Goal: Transaction & Acquisition: Purchase product/service

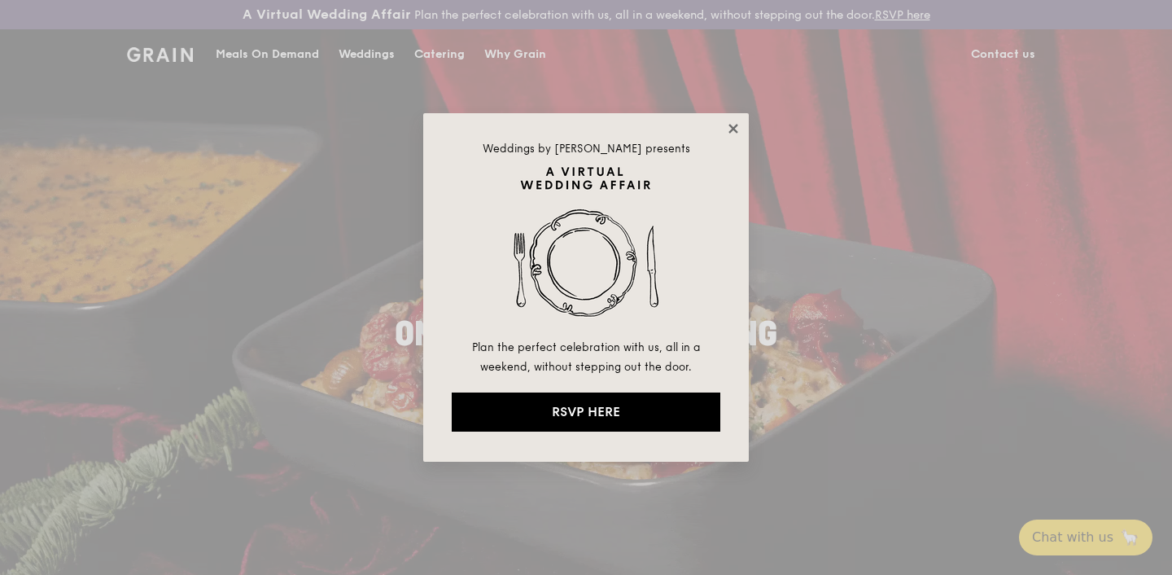
click at [735, 127] on icon at bounding box center [732, 128] width 9 height 9
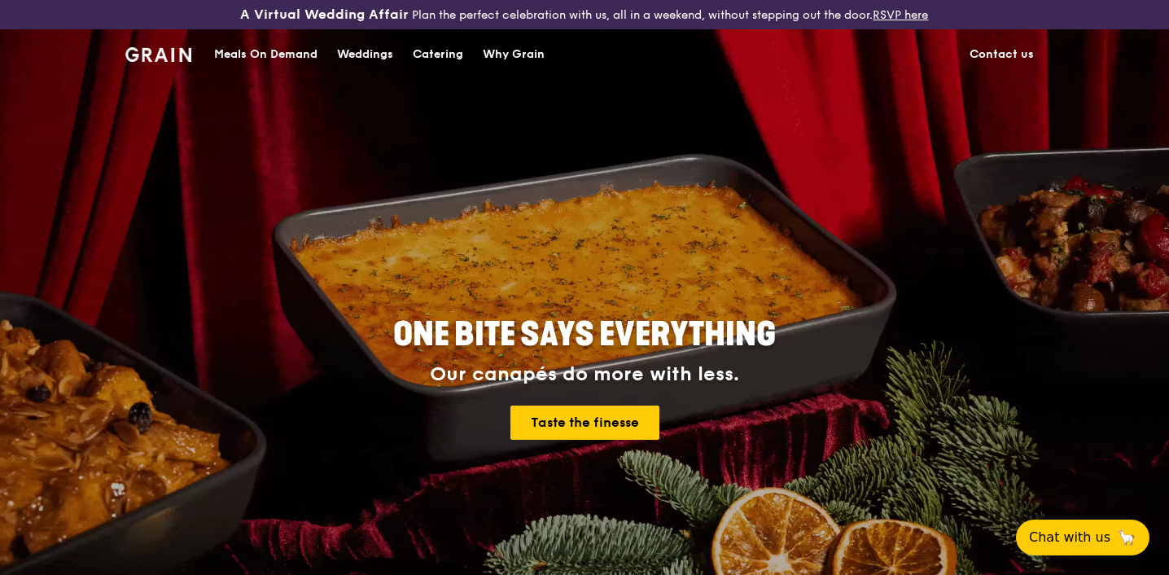
click at [251, 51] on div "Meals On Demand" at bounding box center [265, 54] width 103 height 49
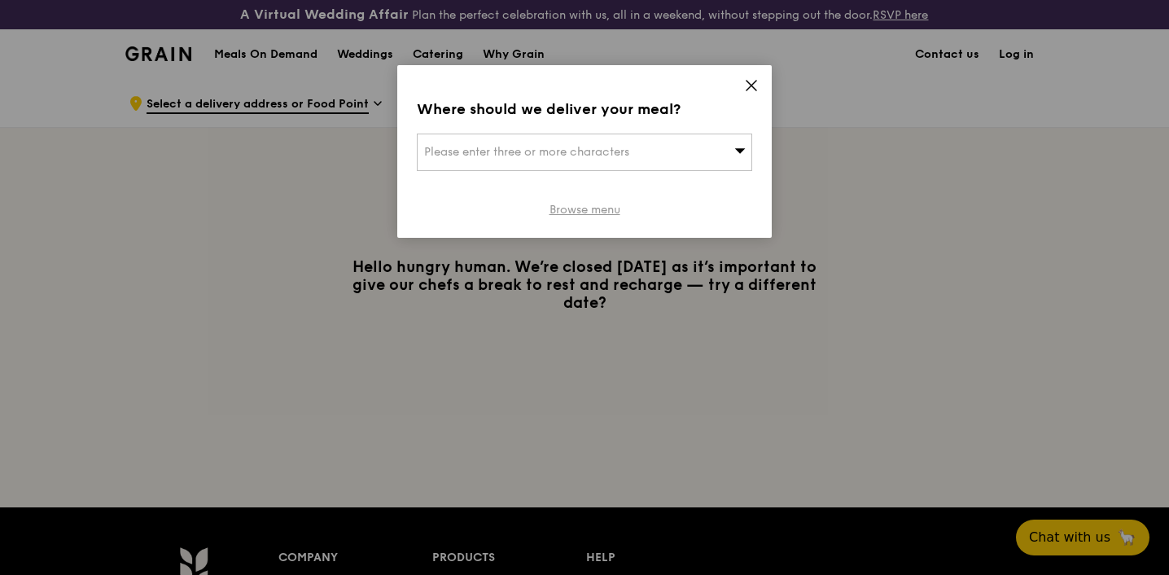
click at [598, 205] on link "Browse menu" at bounding box center [584, 210] width 71 height 16
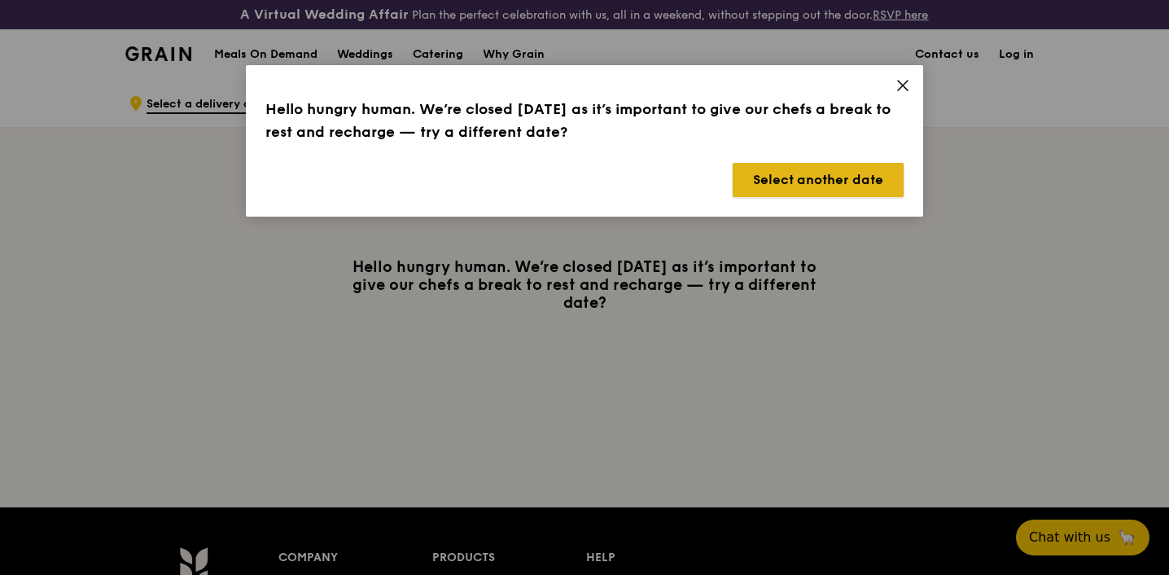
click at [798, 185] on button "Select another date" at bounding box center [818, 180] width 171 height 34
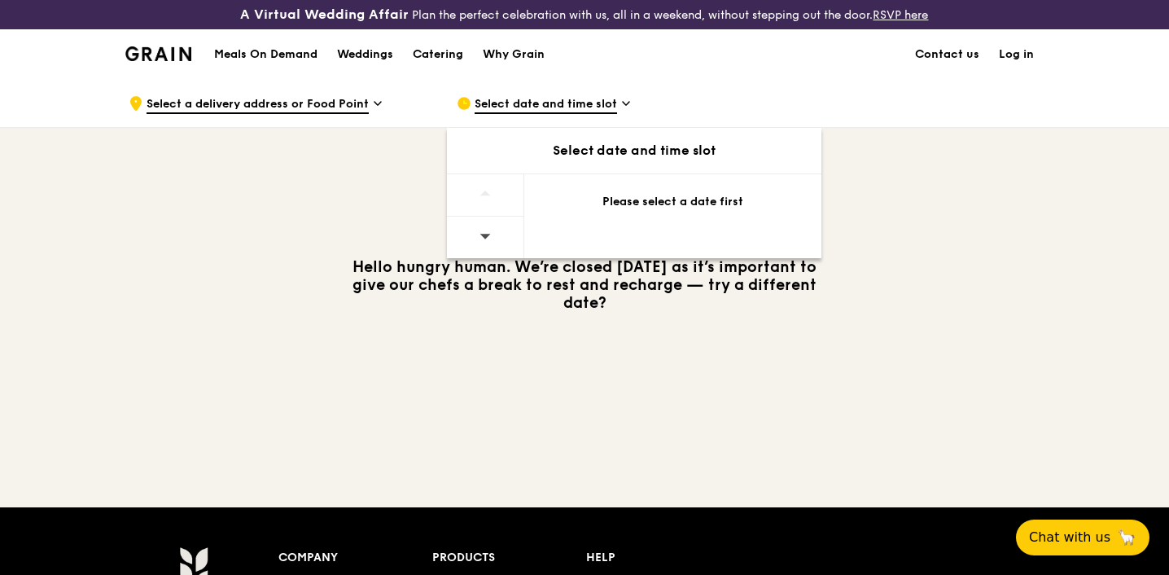
click at [640, 189] on div "Please select a date first" at bounding box center [672, 205] width 297 height 62
click at [498, 240] on div at bounding box center [485, 238] width 77 height 42
click at [540, 109] on span "Select date and time slot" at bounding box center [546, 105] width 142 height 18
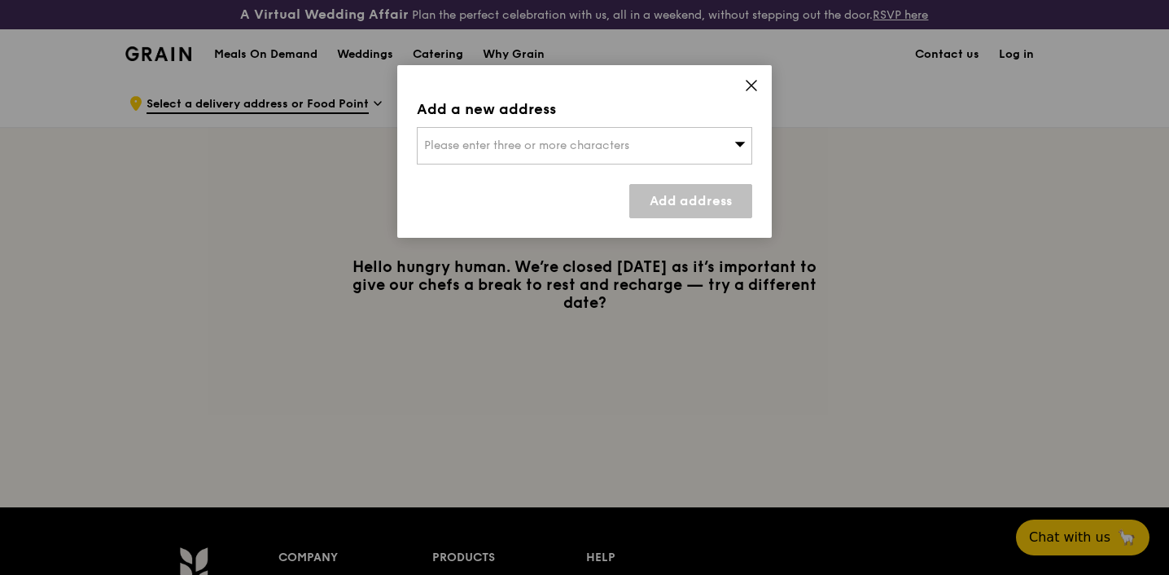
click at [532, 149] on span "Please enter three or more characters" at bounding box center [526, 145] width 205 height 14
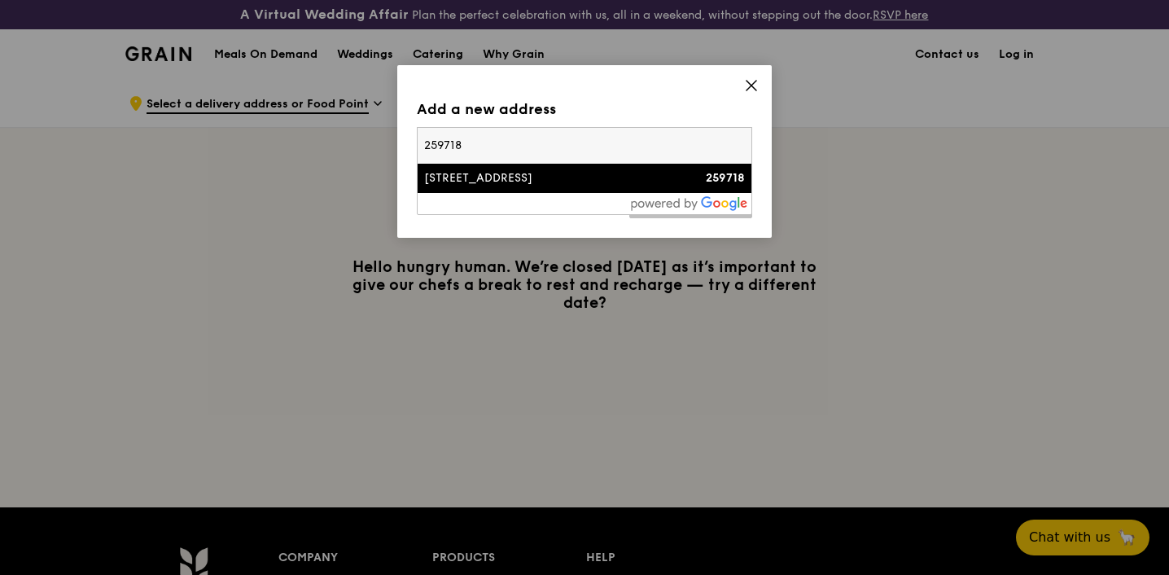
type input "259718"
click at [512, 177] on div "[STREET_ADDRESS]" at bounding box center [544, 178] width 241 height 16
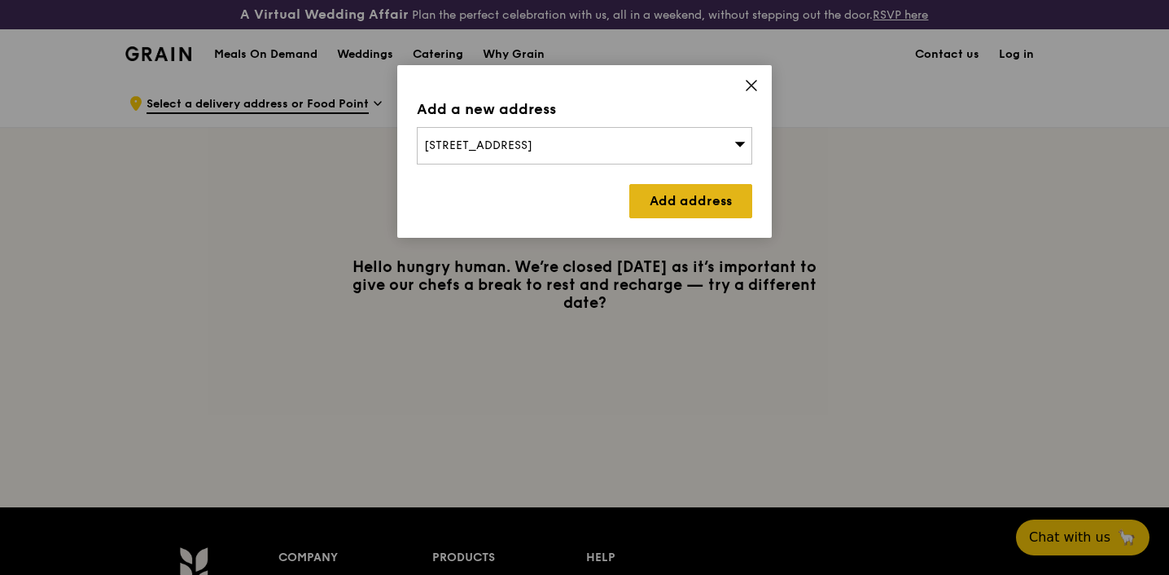
click at [663, 204] on link "Add address" at bounding box center [690, 201] width 123 height 34
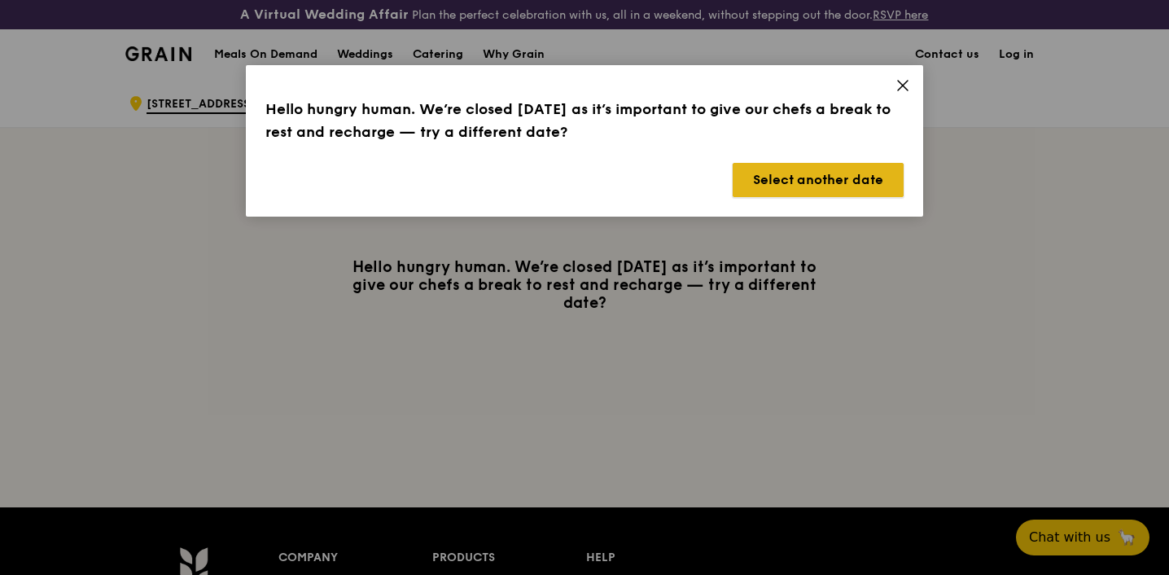
click at [801, 182] on button "Select another date" at bounding box center [818, 180] width 171 height 34
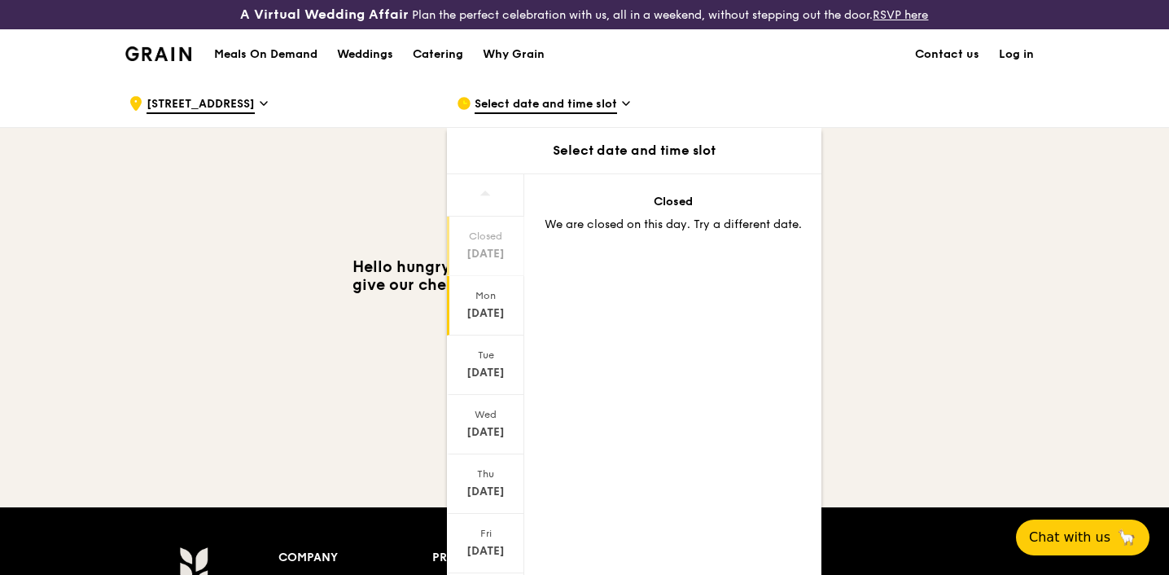
click at [479, 316] on div "[DATE]" at bounding box center [485, 313] width 72 height 16
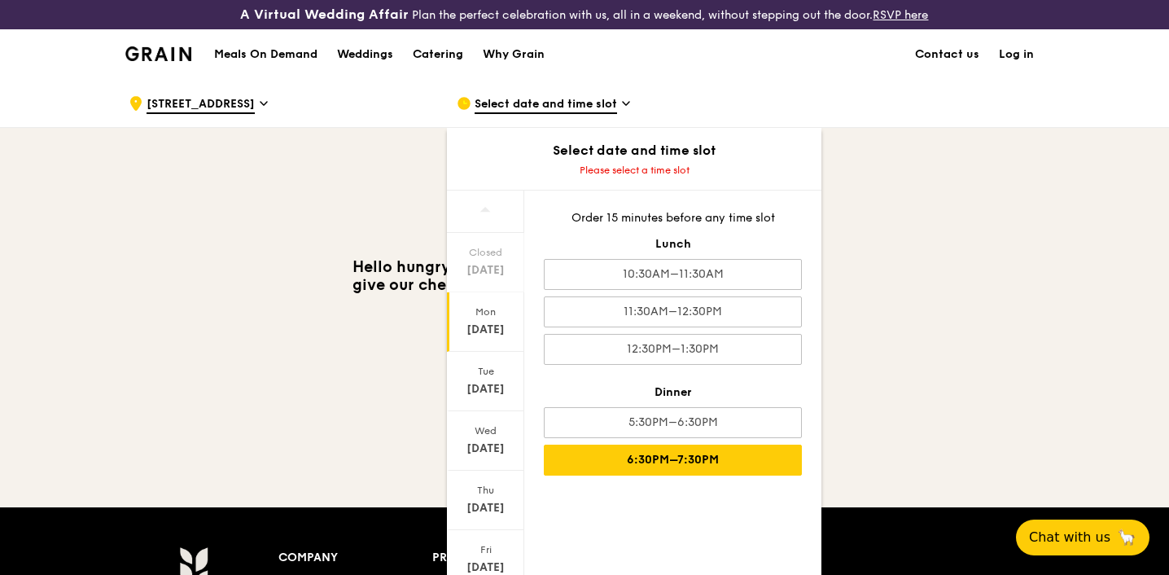
click at [600, 455] on div "6:30PM–7:30PM" at bounding box center [673, 459] width 258 height 31
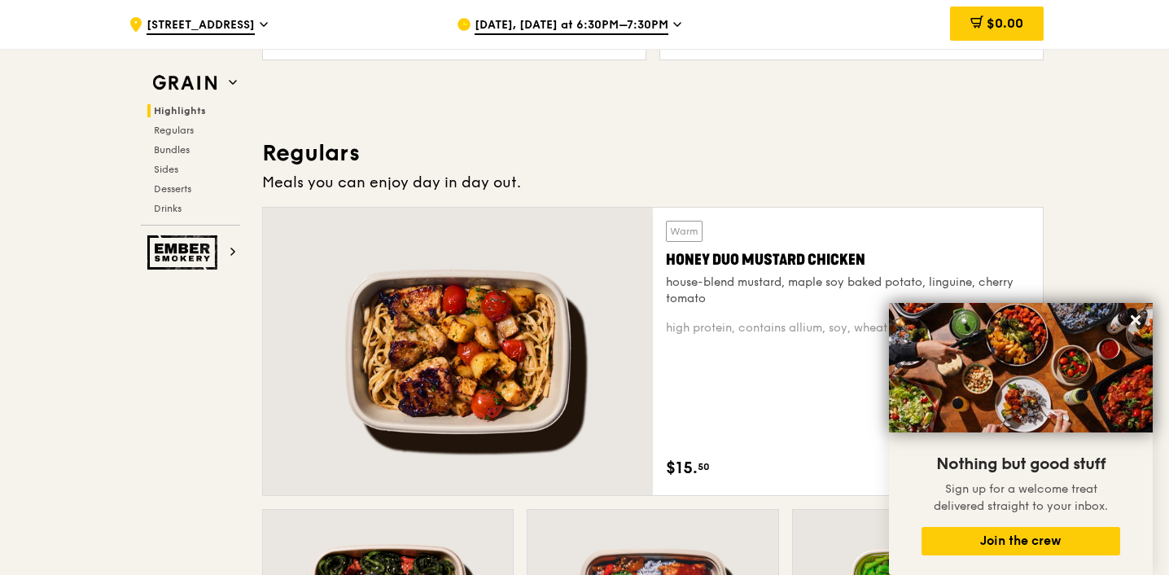
scroll to position [1052, 0]
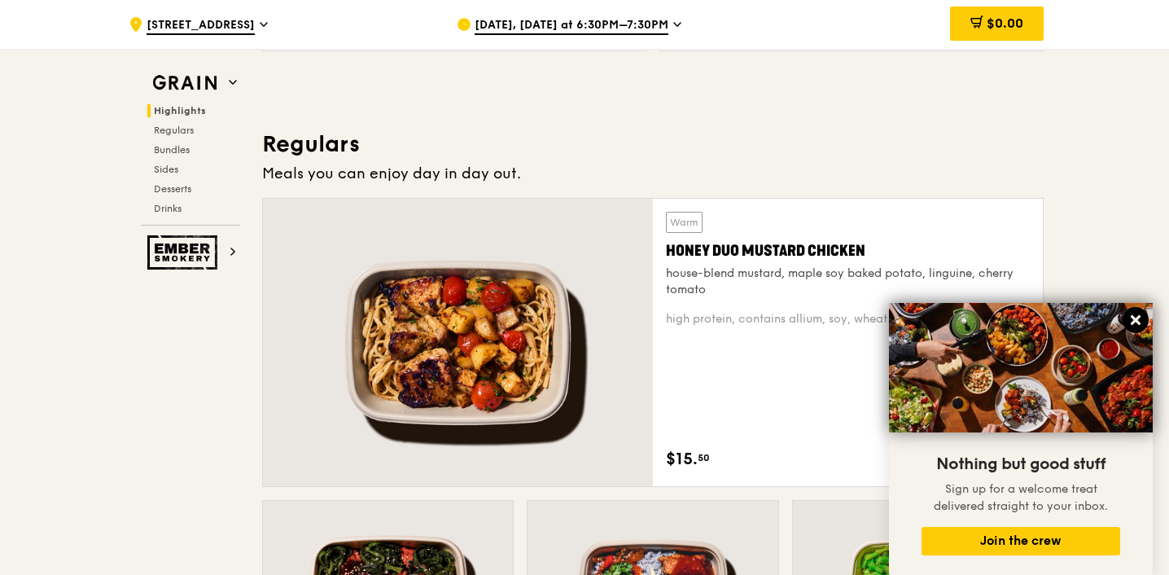
click at [1134, 326] on icon at bounding box center [1135, 320] width 15 height 15
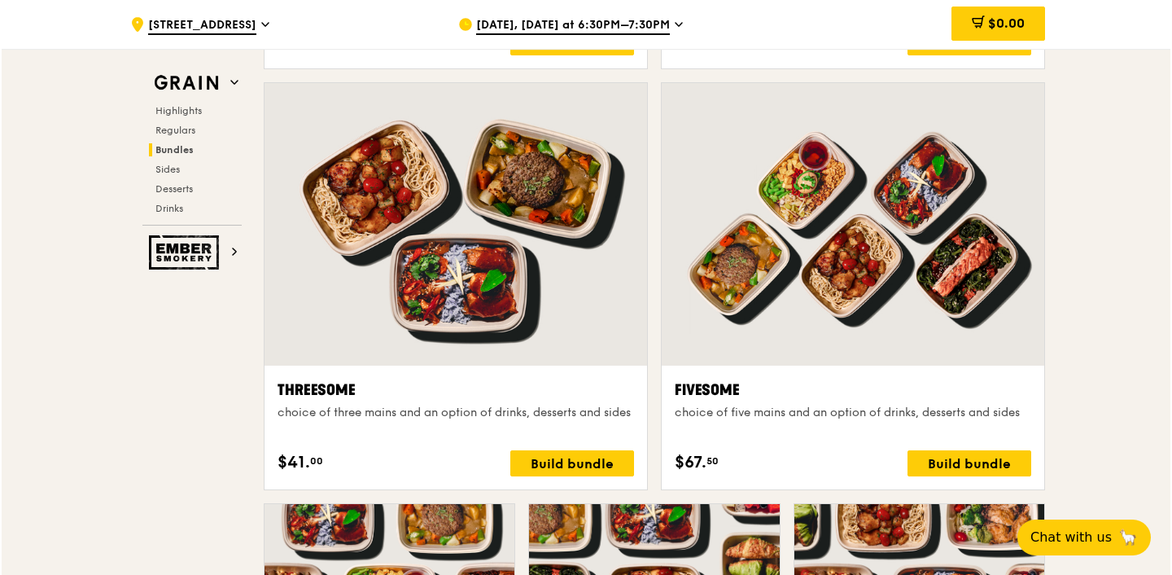
scroll to position [2847, 0]
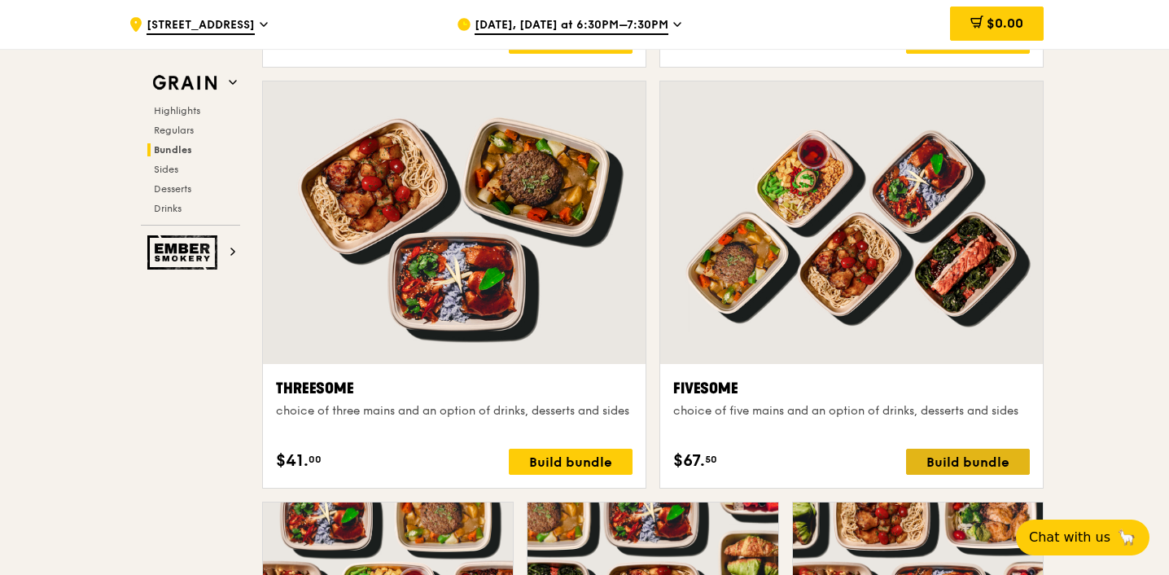
click at [944, 462] on div "Build bundle" at bounding box center [968, 461] width 124 height 26
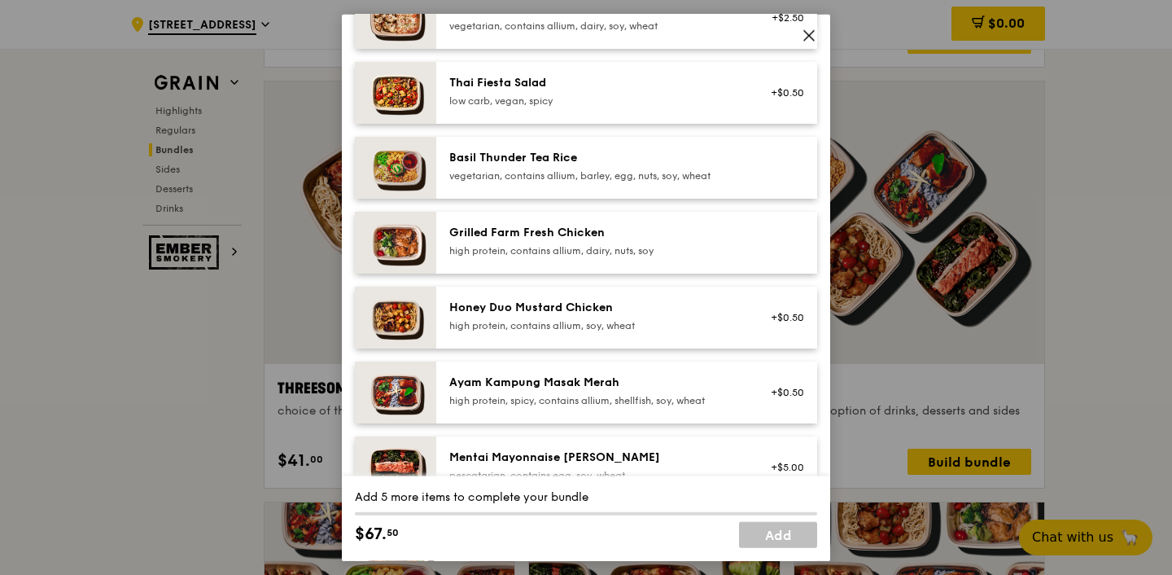
scroll to position [278, 0]
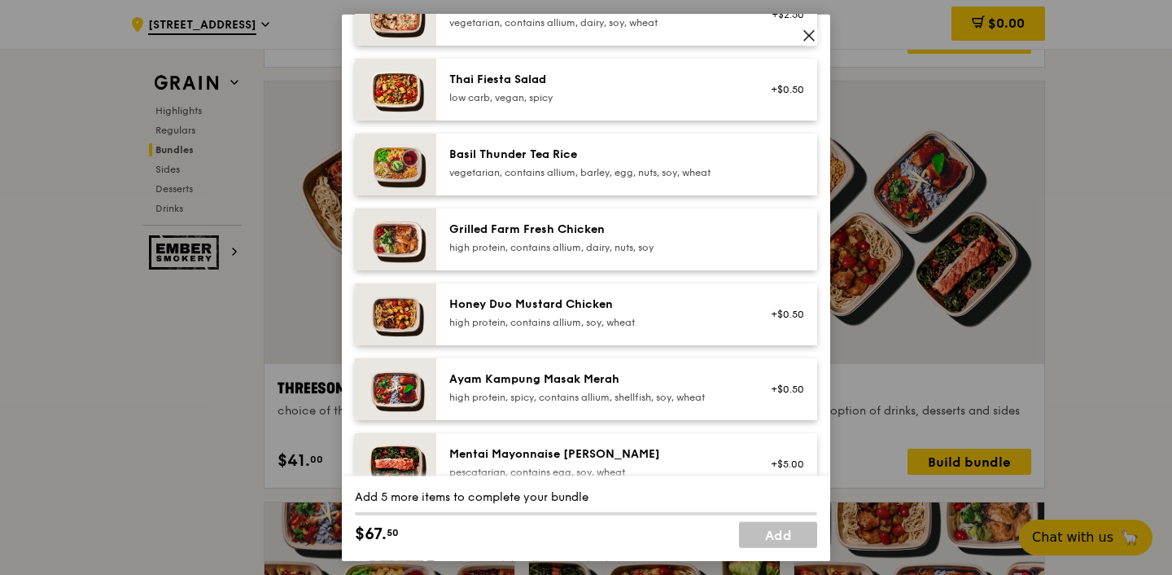
click at [621, 236] on div "Grilled Farm Fresh Chicken" at bounding box center [595, 229] width 292 height 16
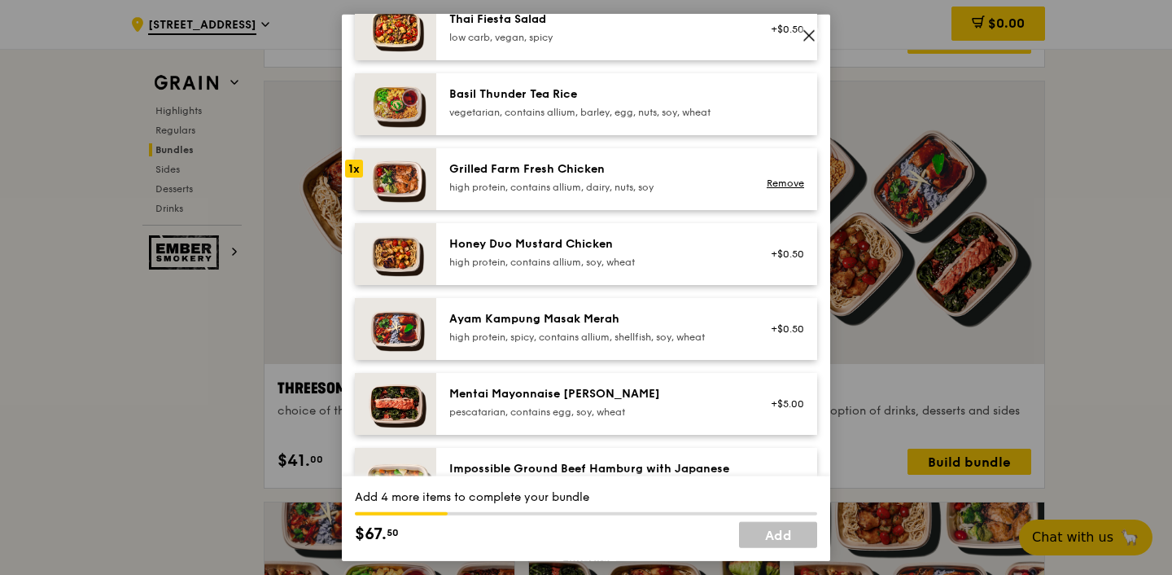
scroll to position [343, 0]
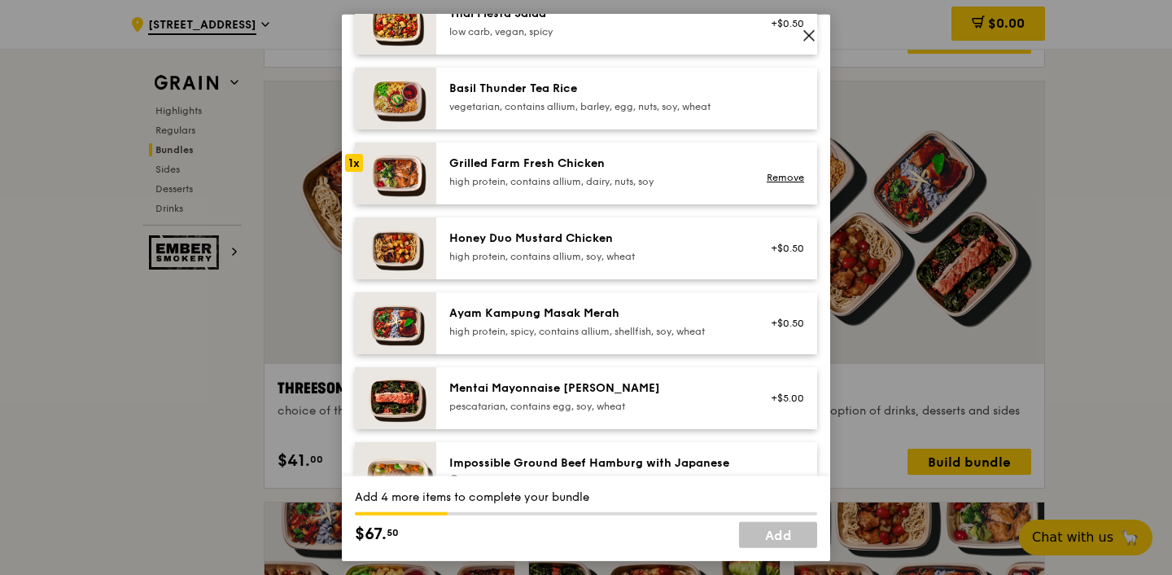
click at [407, 243] on img at bounding box center [395, 248] width 81 height 62
click at [785, 260] on link "Remove" at bounding box center [785, 256] width 37 height 11
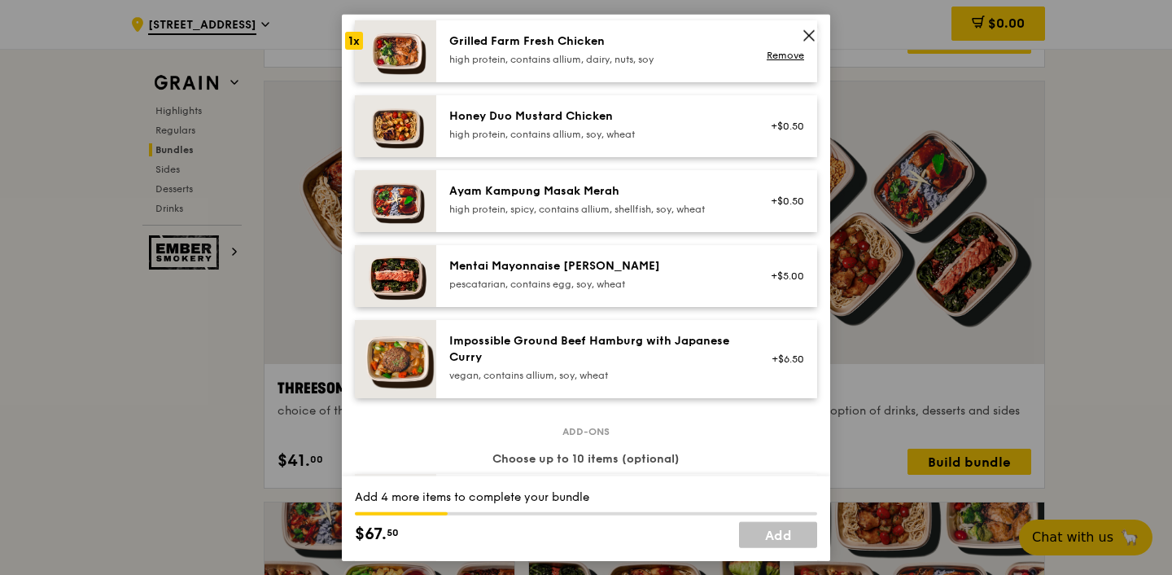
scroll to position [472, 0]
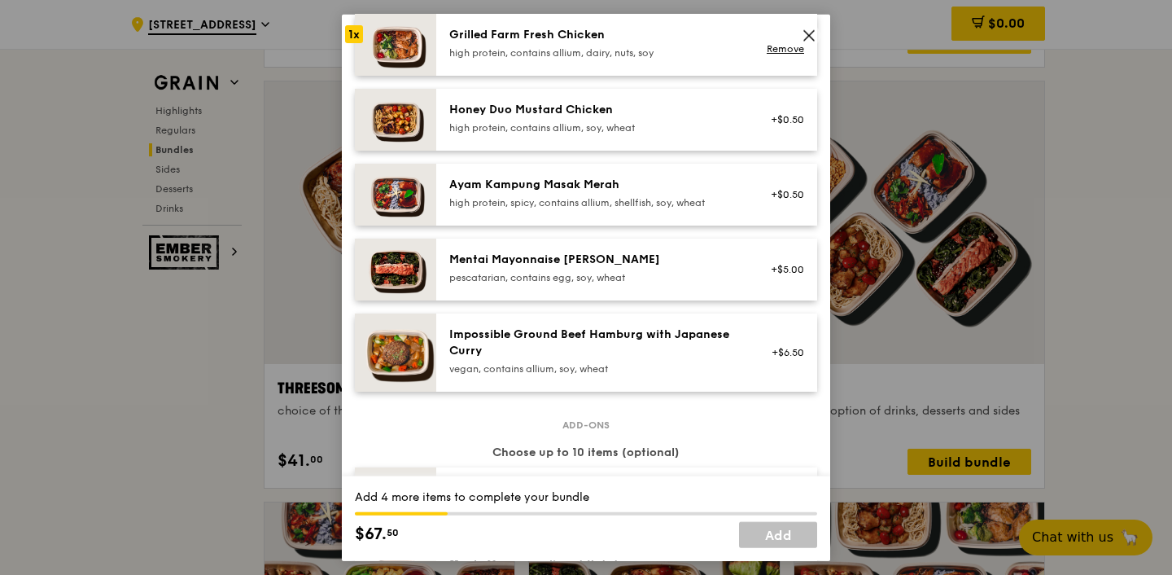
click at [693, 264] on div "Mentai Mayonnaise [PERSON_NAME]" at bounding box center [595, 260] width 292 height 16
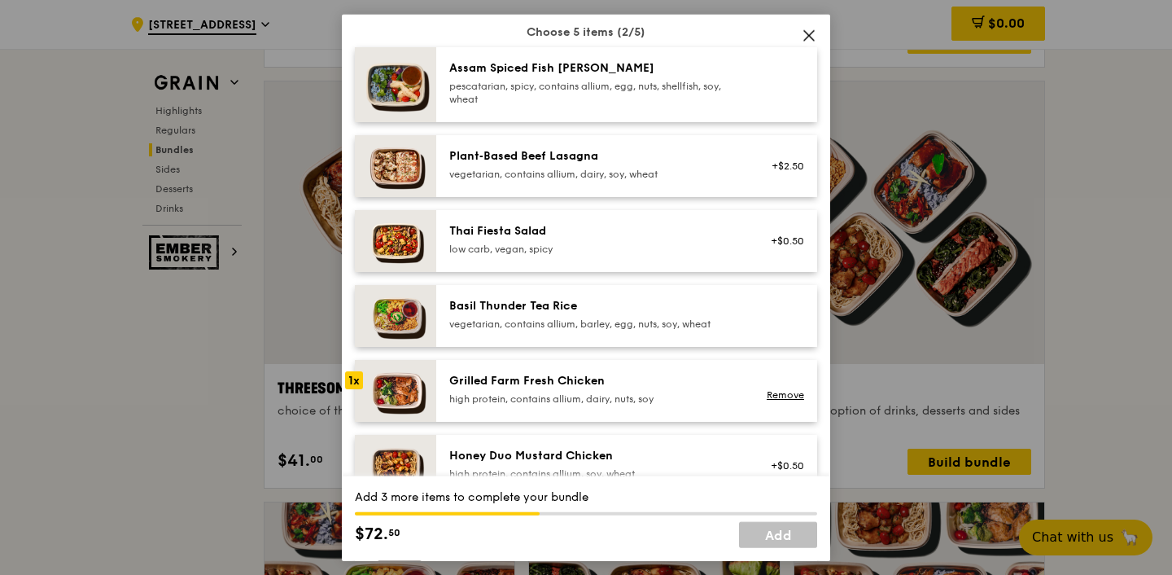
scroll to position [45, 0]
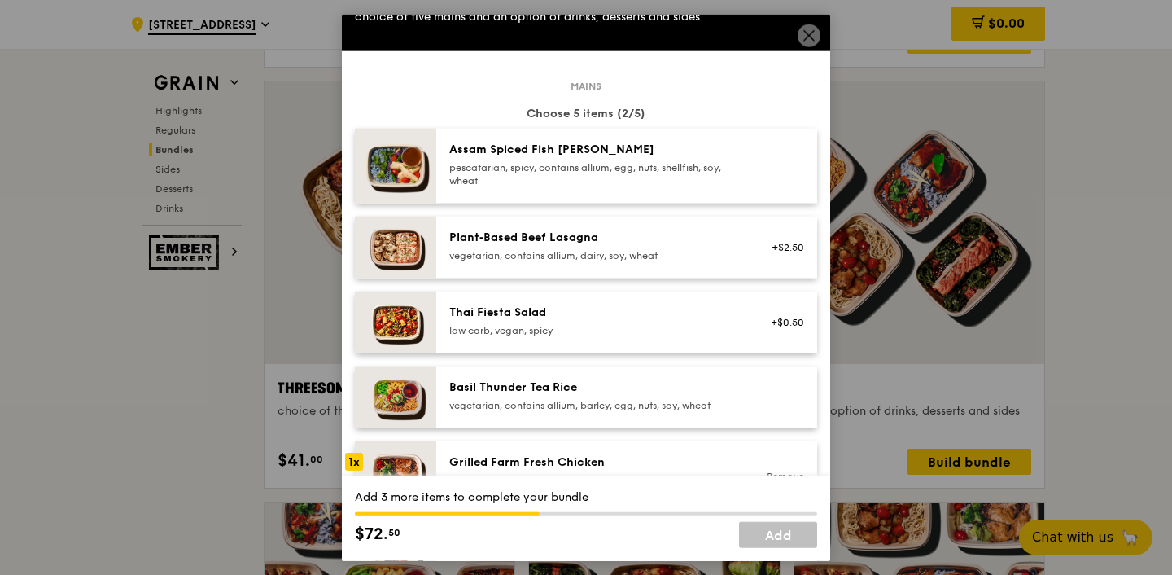
click at [698, 170] on div "pescatarian, spicy, contains allium, egg, nuts, shellfish, soy, wheat" at bounding box center [595, 174] width 292 height 26
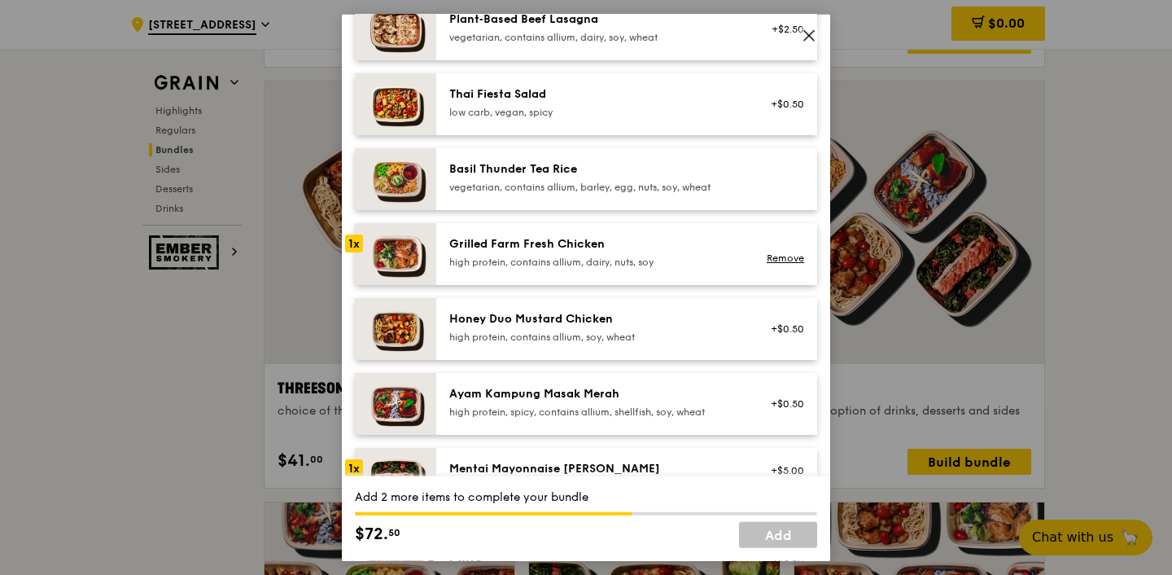
scroll to position [265, 0]
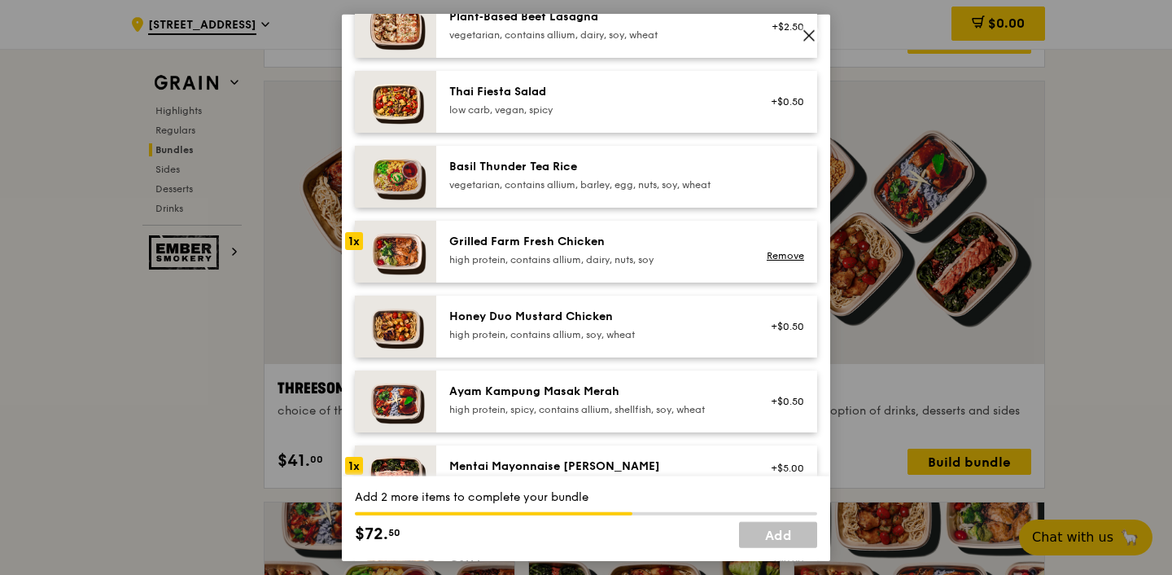
click at [685, 179] on div "vegetarian, contains allium, barley, egg, nuts, soy, wheat" at bounding box center [595, 184] width 292 height 13
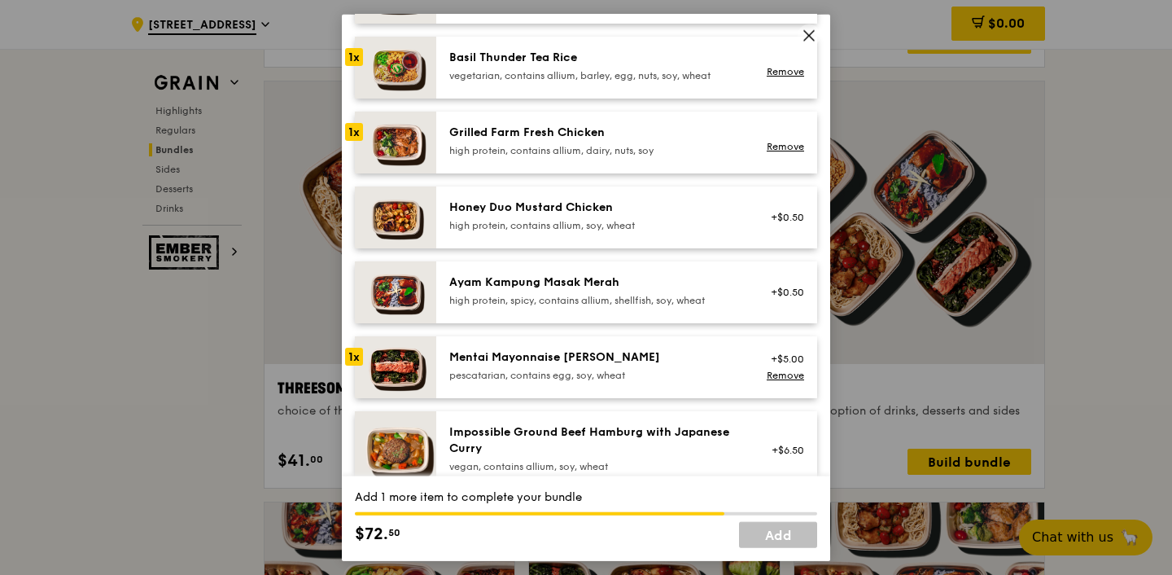
scroll to position [370, 0]
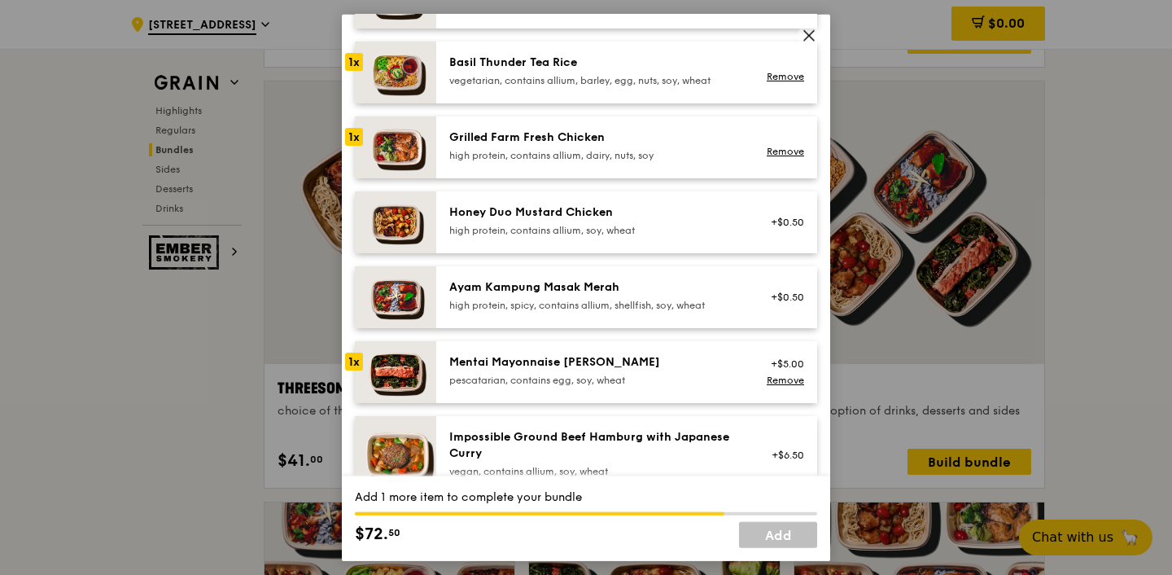
click at [647, 283] on div "Ayam Kampung Masak Merah" at bounding box center [595, 287] width 292 height 16
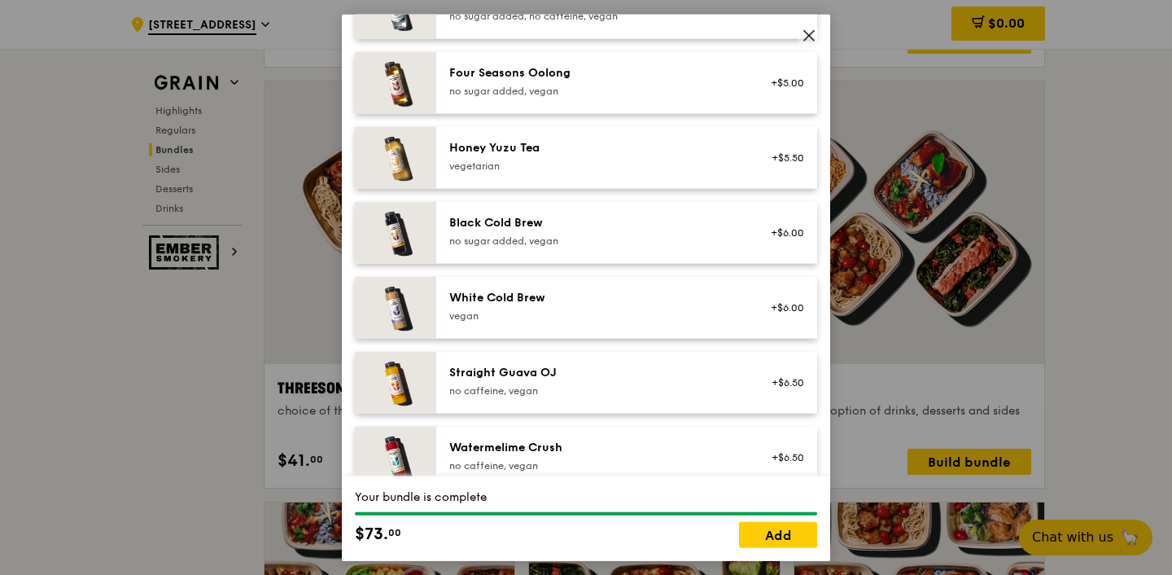
scroll to position [1968, 0]
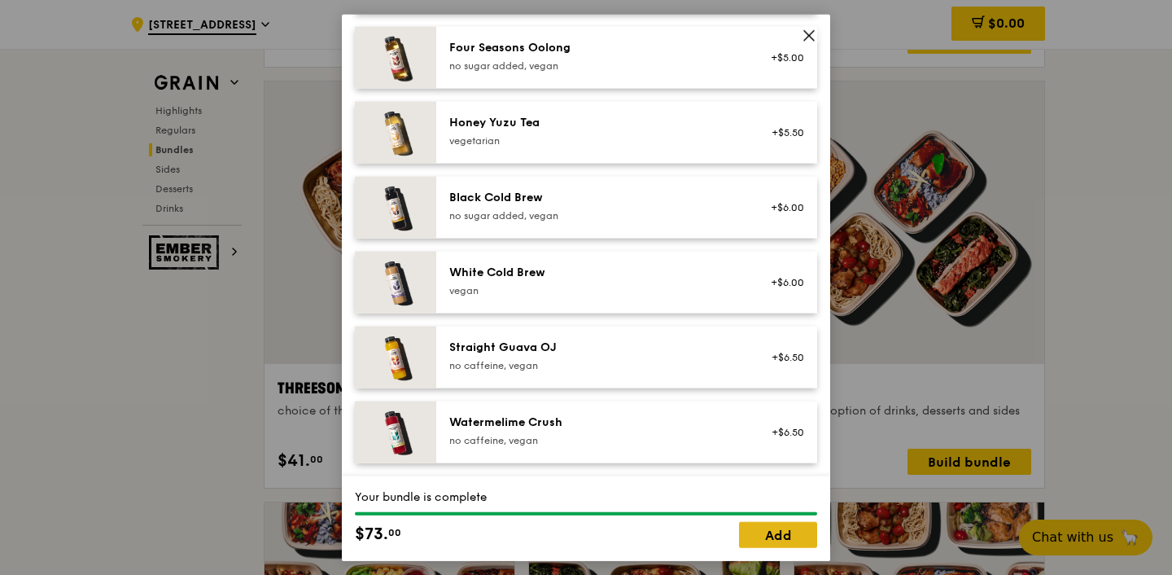
click at [772, 528] on link "Add" at bounding box center [778, 534] width 78 height 26
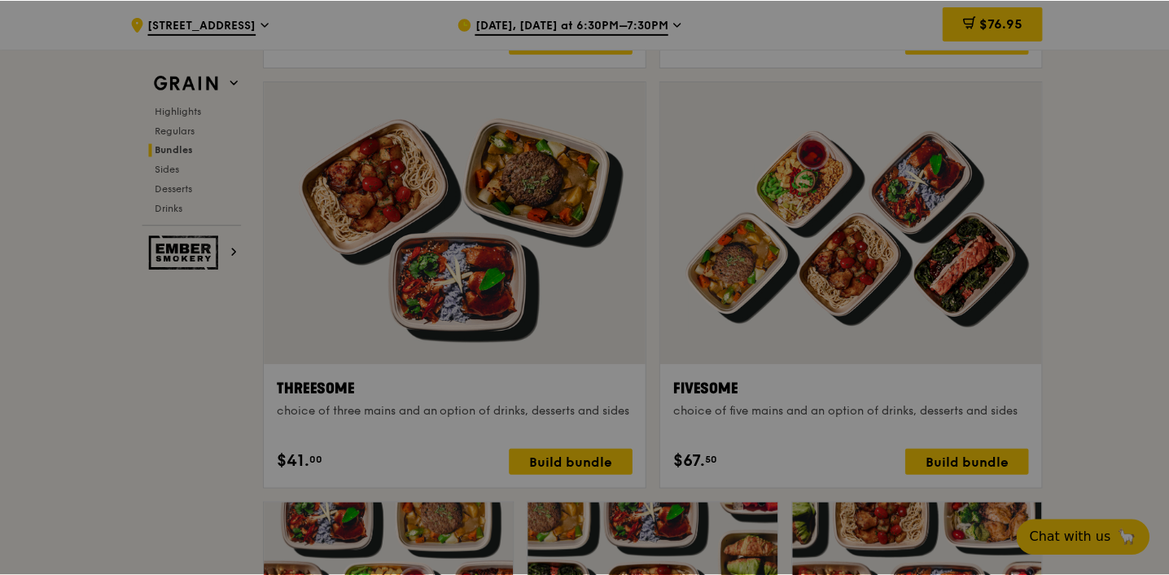
scroll to position [2847, 0]
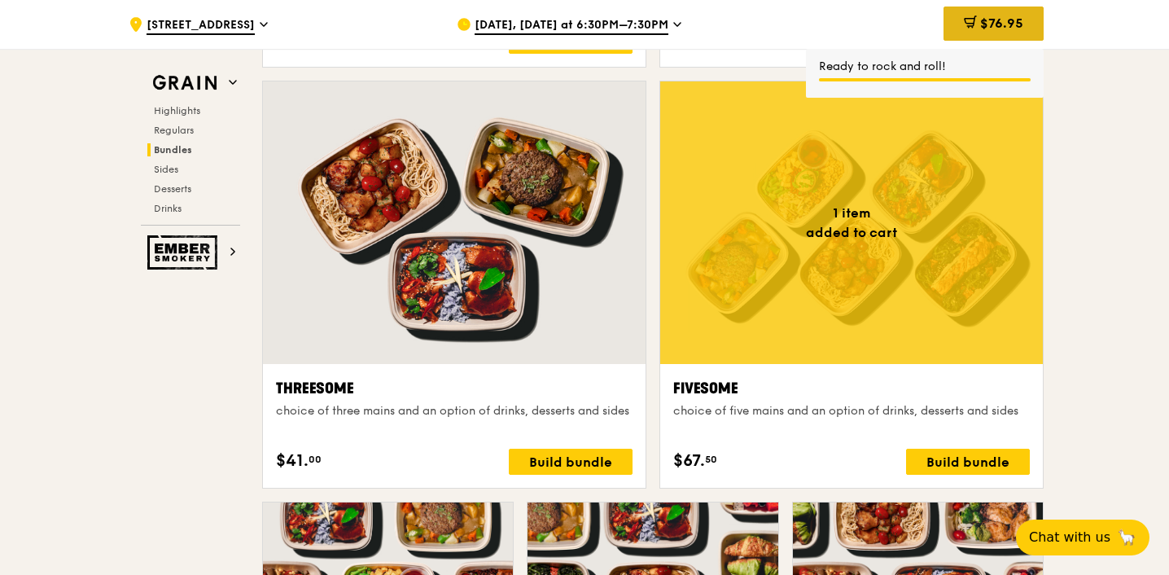
click at [986, 24] on span "$76.95" at bounding box center [1001, 22] width 43 height 15
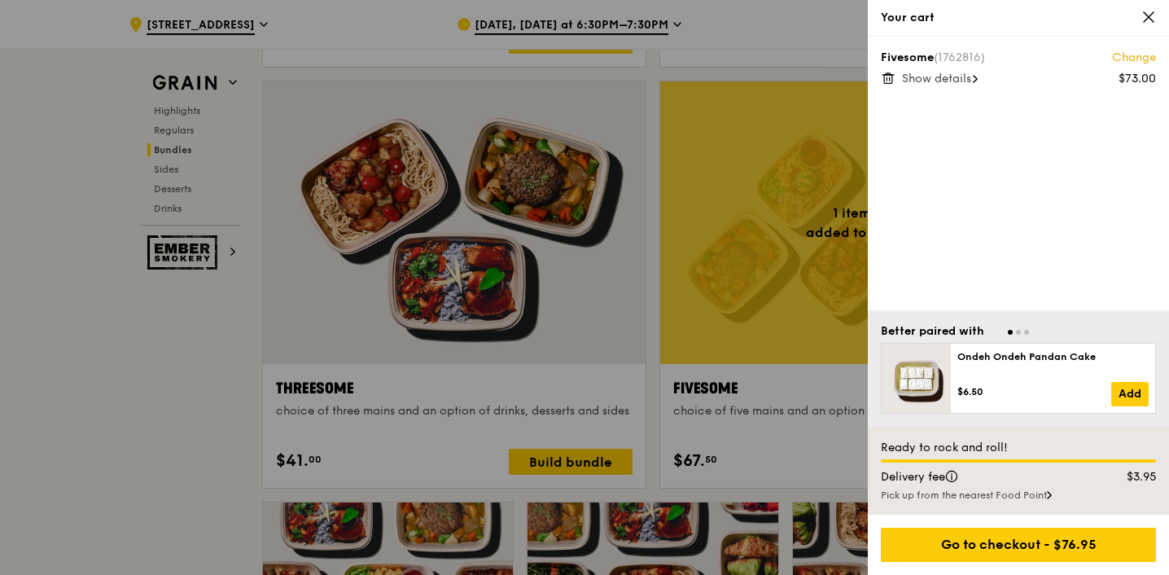
click at [945, 86] on div "Show details" at bounding box center [1029, 79] width 254 height 16
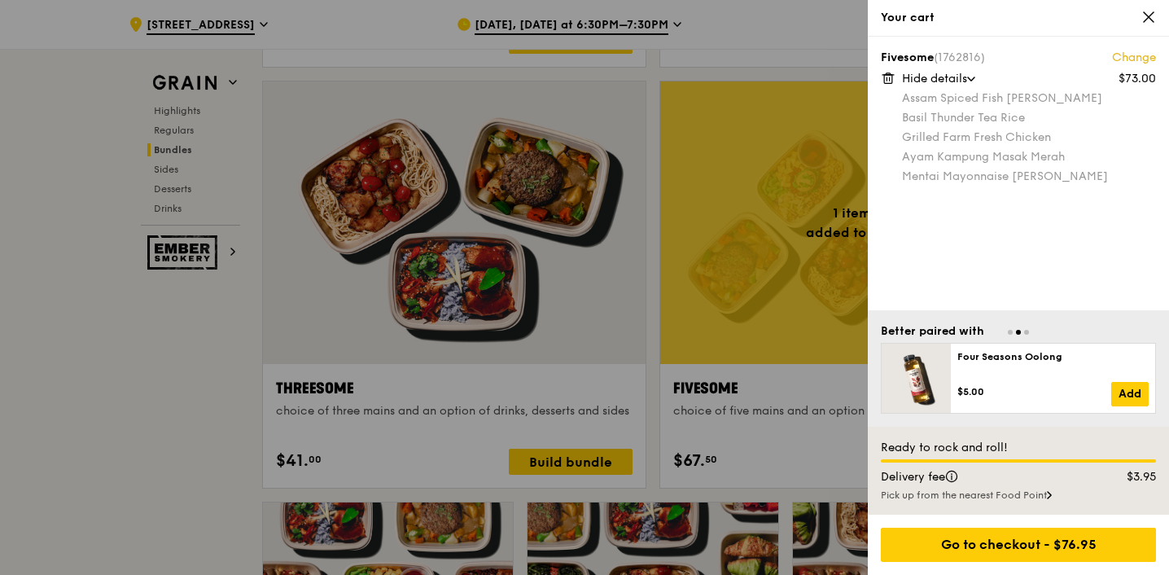
scroll to position [2846, 0]
click at [1147, 21] on icon at bounding box center [1148, 17] width 15 height 15
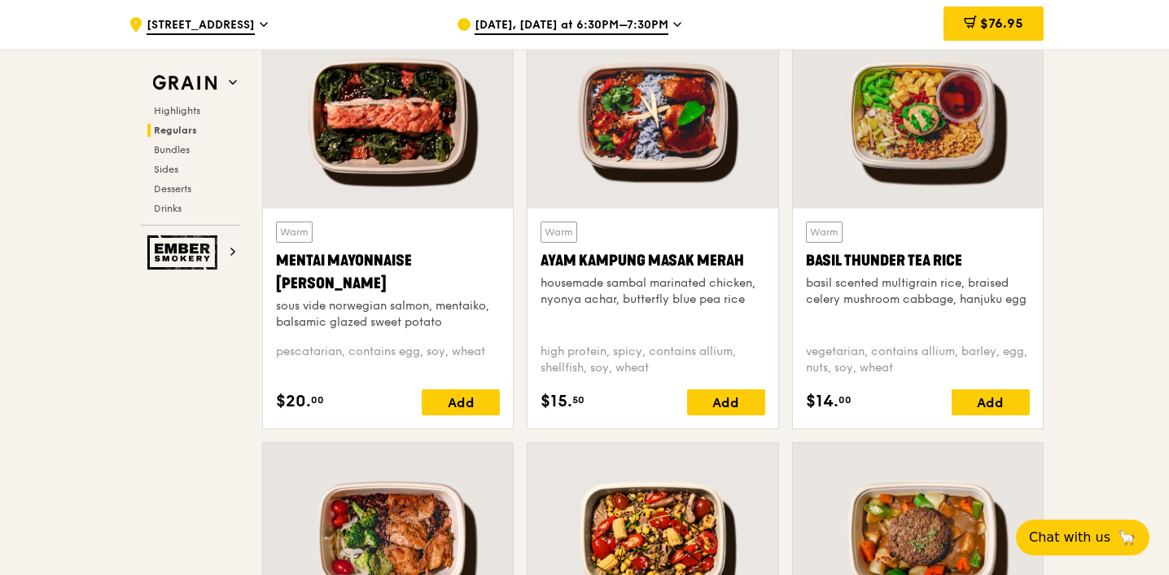
scroll to position [1531, 0]
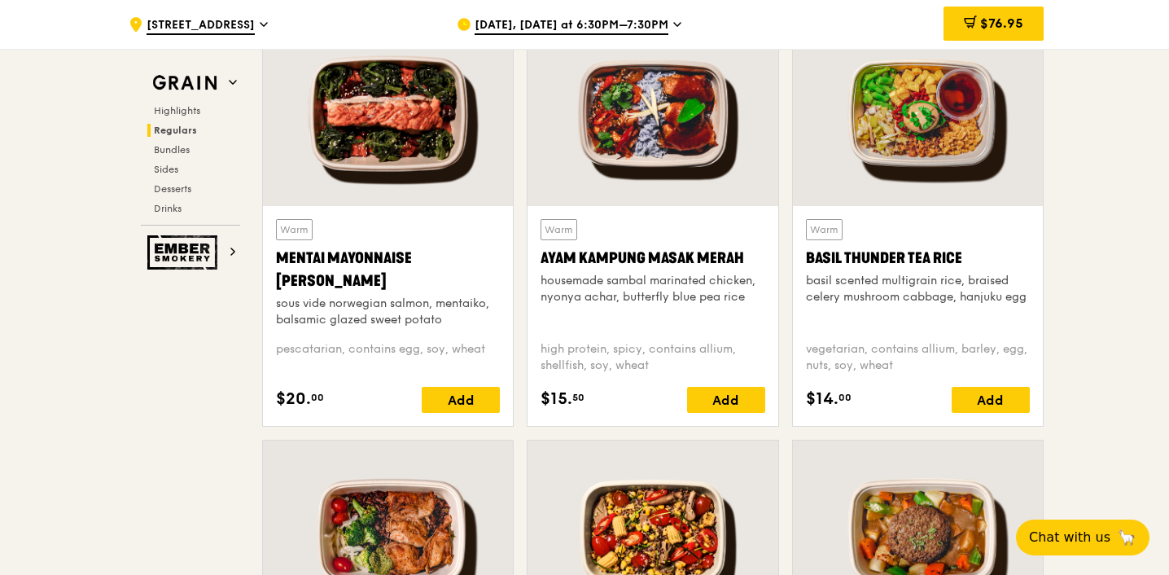
click at [353, 136] on div at bounding box center [388, 113] width 250 height 185
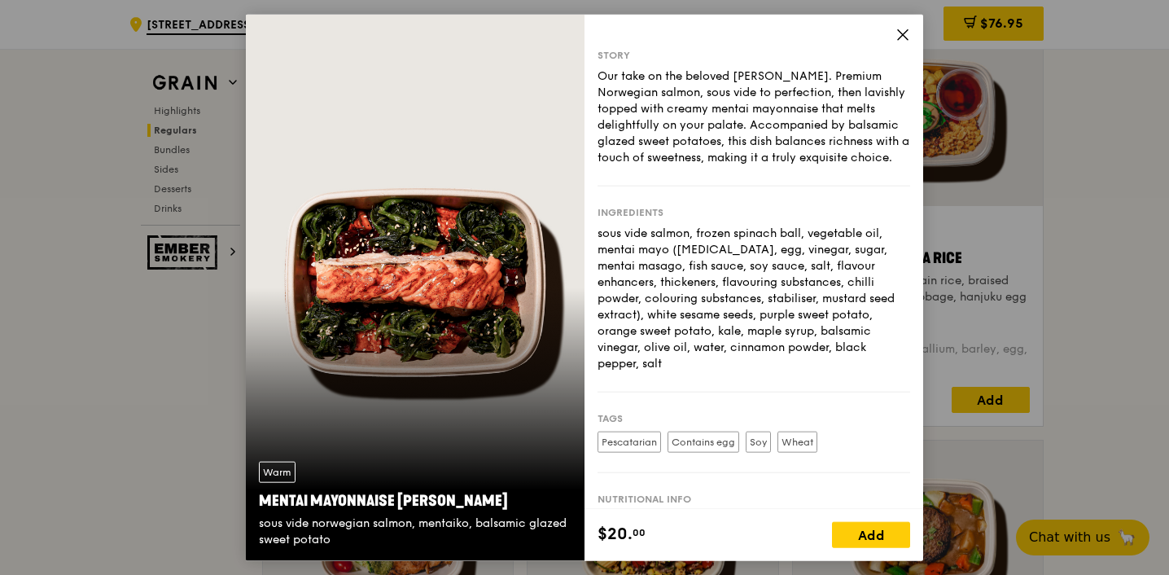
click at [905, 37] on icon at bounding box center [903, 35] width 10 height 10
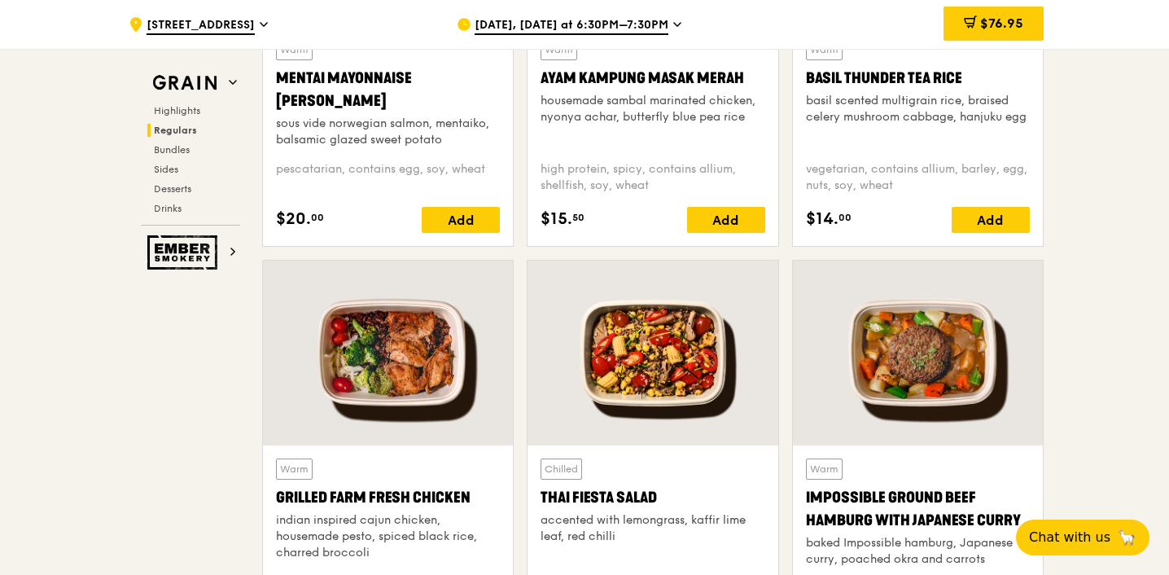
scroll to position [1713, 0]
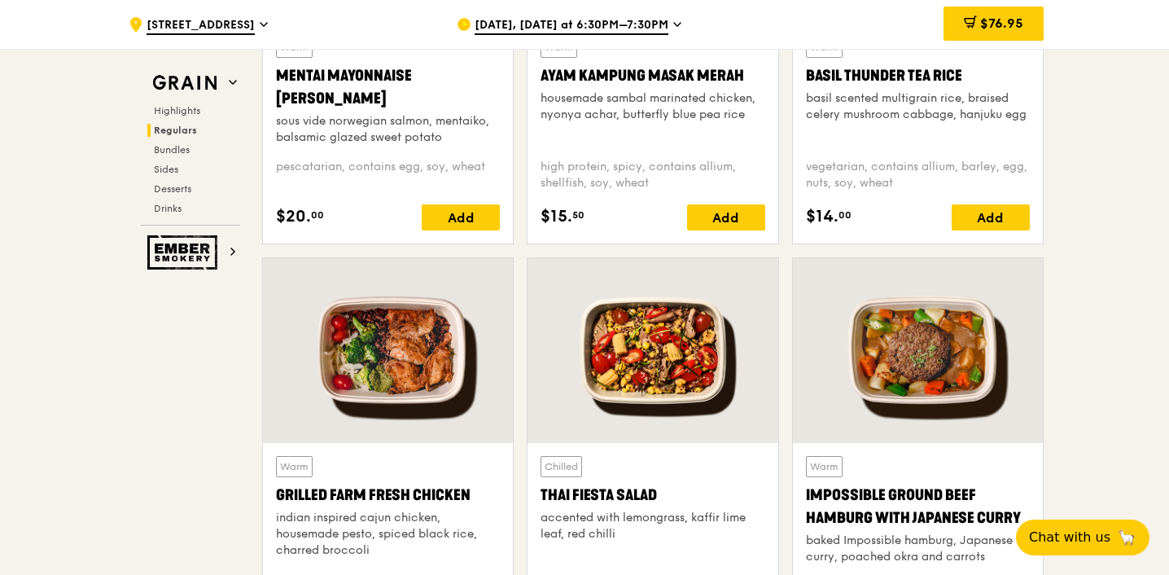
click at [367, 334] on div at bounding box center [388, 350] width 250 height 185
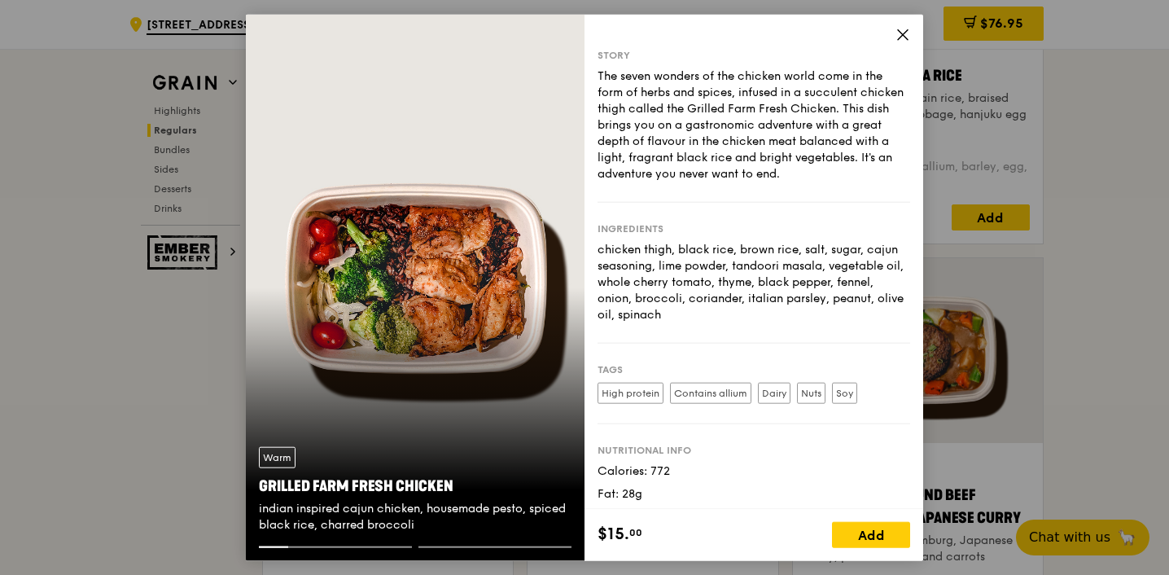
click at [902, 38] on icon at bounding box center [902, 35] width 15 height 15
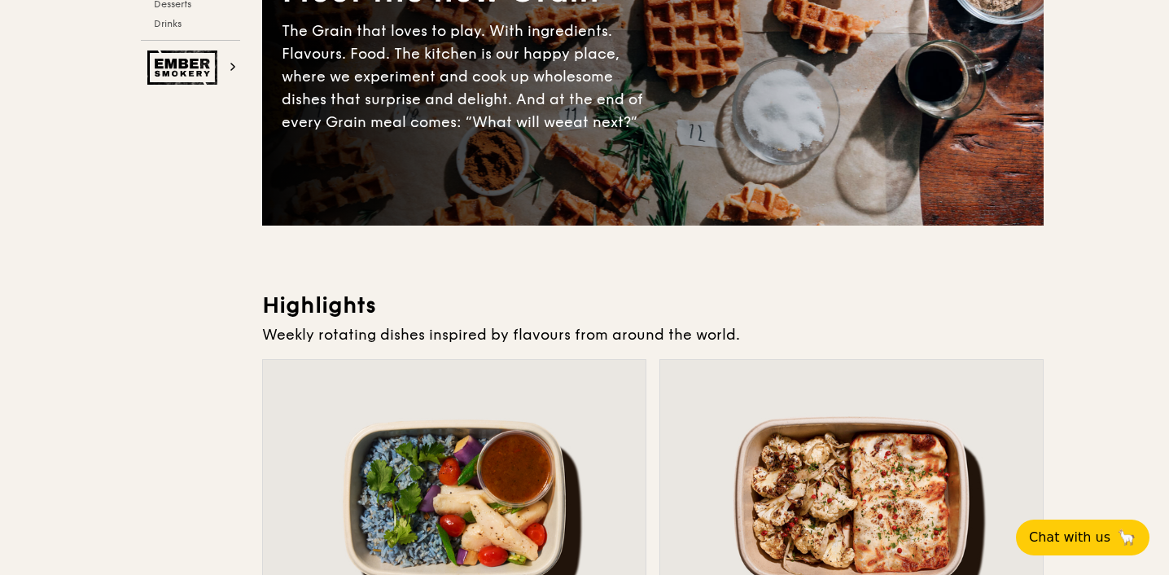
scroll to position [0, 0]
